Goal: Navigation & Orientation: Understand site structure

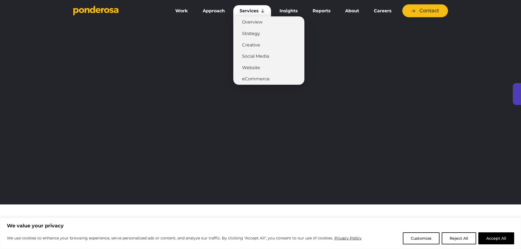
click at [255, 11] on link "Services" at bounding box center [252, 10] width 38 height 11
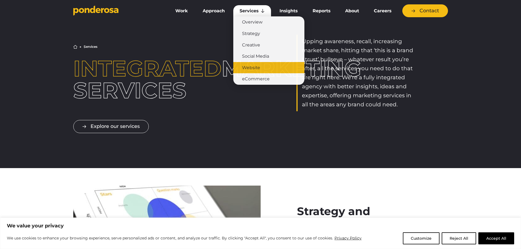
click at [251, 68] on link "Website" at bounding box center [268, 67] width 71 height 11
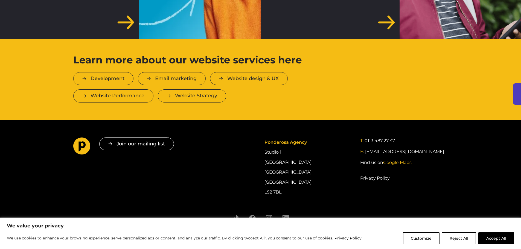
scroll to position [1708, 0]
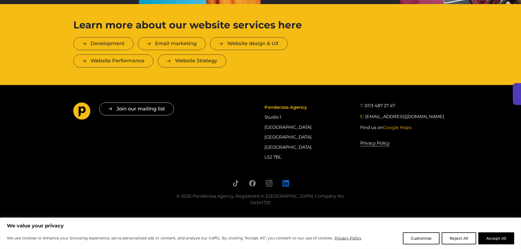
click at [287, 182] on icon "Follow us on LinkedIn" at bounding box center [285, 183] width 7 height 7
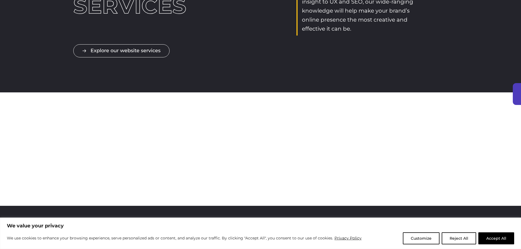
scroll to position [0, 0]
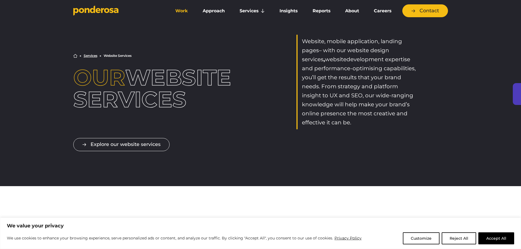
click at [179, 10] on link "Work" at bounding box center [181, 10] width 25 height 11
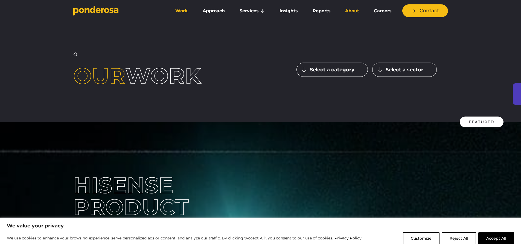
click at [352, 11] on link "About" at bounding box center [352, 10] width 27 height 11
